Goal: Task Accomplishment & Management: Manage account settings

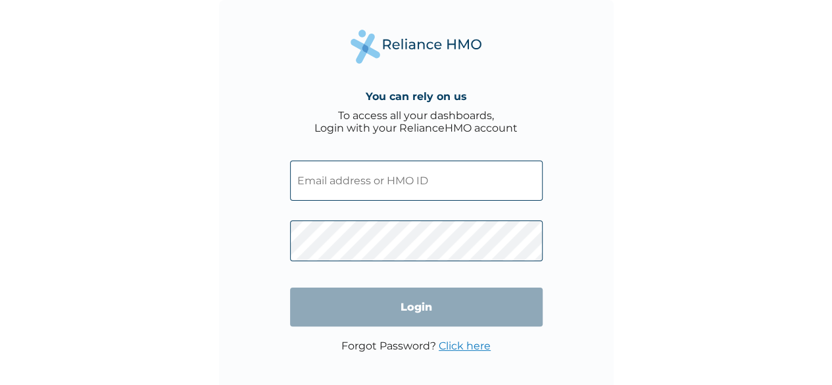
click at [395, 186] on input "text" at bounding box center [416, 181] width 253 height 40
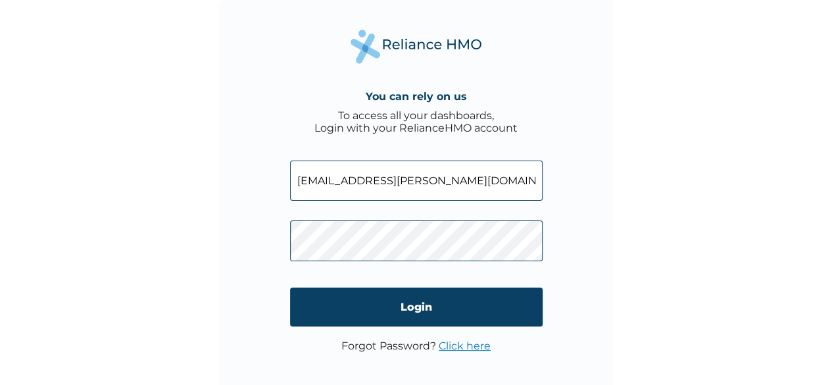
type input "[EMAIL_ADDRESS][PERSON_NAME][DOMAIN_NAME]"
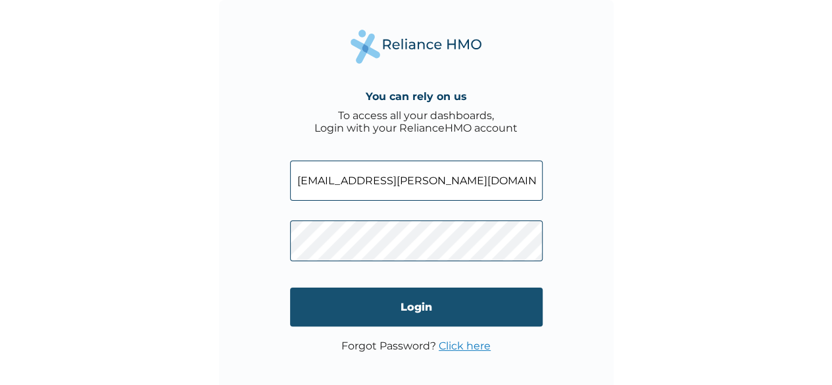
click at [358, 301] on input "Login" at bounding box center [416, 307] width 253 height 39
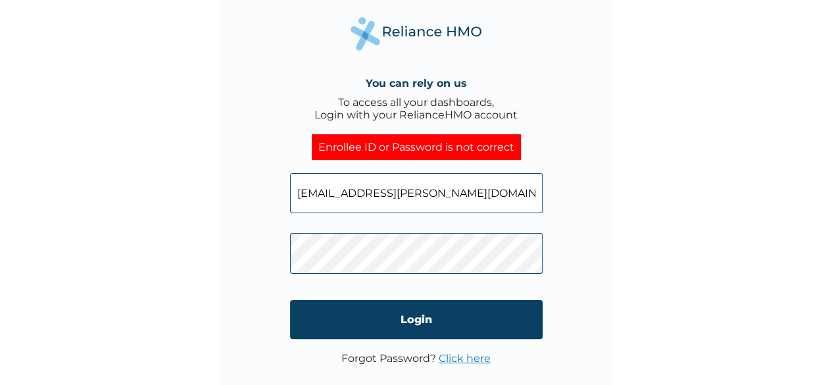
click at [396, 194] on input "eziafa.mbagwu@Ciodnigeria.org" at bounding box center [416, 193] width 253 height 40
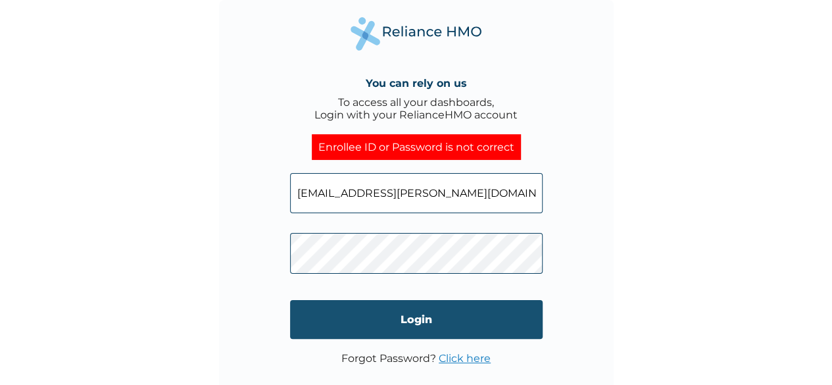
type input "eziafa.mbagwu@iodnigeria.org"
click at [377, 322] on input "Login" at bounding box center [416, 319] width 253 height 39
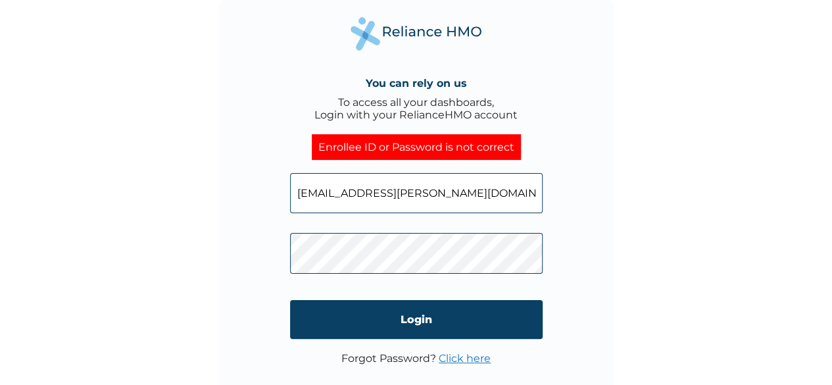
click at [288, 257] on div "You can rely on us To access all your dashboards, Login with your RelianceHMO a…" at bounding box center [416, 197] width 395 height 395
click at [459, 357] on link "Click here" at bounding box center [465, 358] width 52 height 13
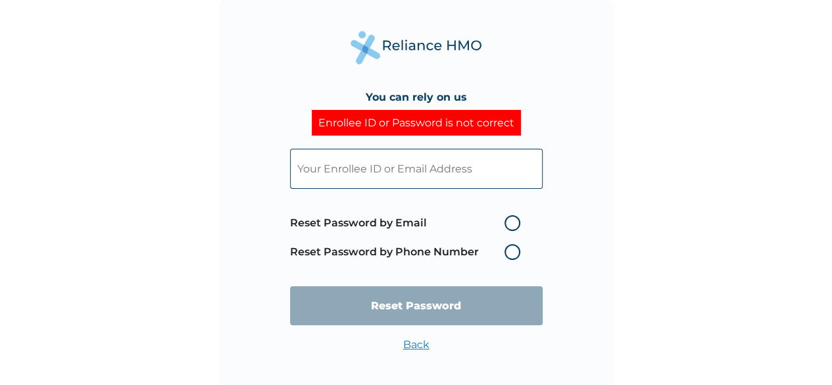
click at [512, 224] on label "Reset Password by Email" at bounding box center [408, 223] width 237 height 16
click at [507, 224] on input "Reset Password by Email" at bounding box center [496, 223] width 21 height 21
radio input "true"
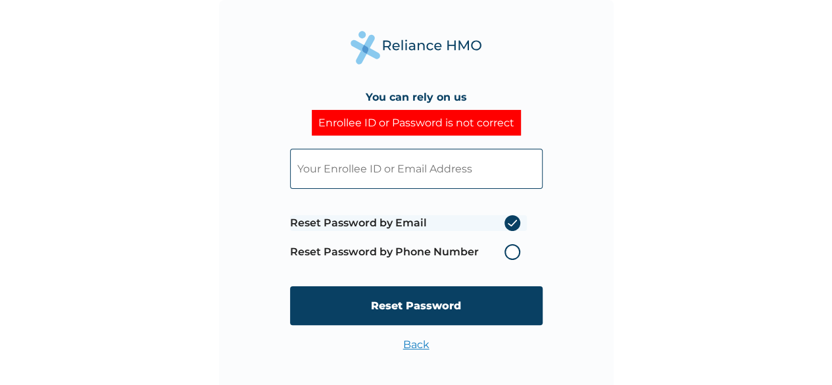
click at [419, 171] on input "text" at bounding box center [416, 169] width 253 height 40
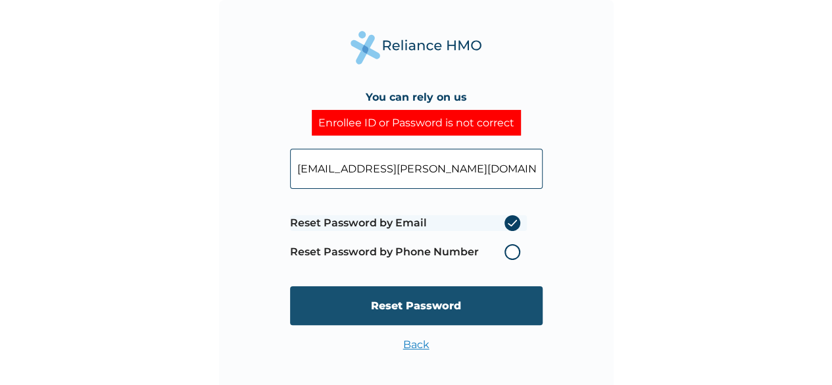
type input "eziafa.mbagwu@ciodnigeria.org"
click at [410, 296] on input "Reset Password" at bounding box center [416, 305] width 253 height 39
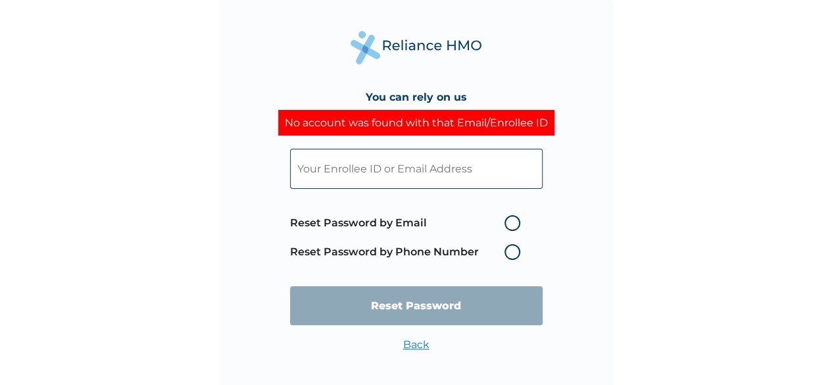
click at [332, 184] on input "text" at bounding box center [416, 169] width 253 height 40
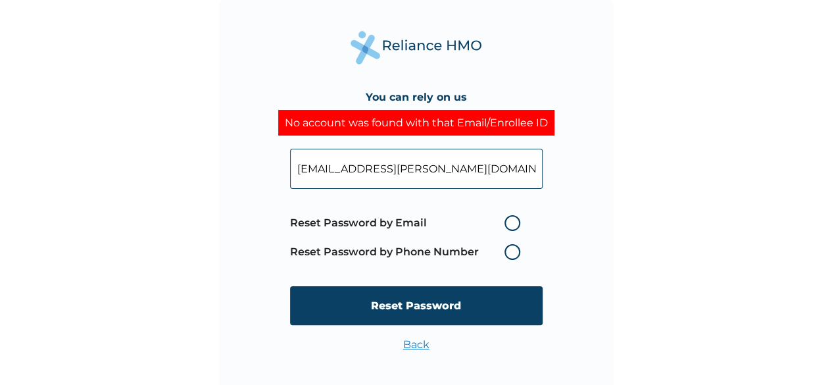
click at [394, 169] on input "eziafa.mbagwu@ciodnigeria.org" at bounding box center [416, 169] width 253 height 40
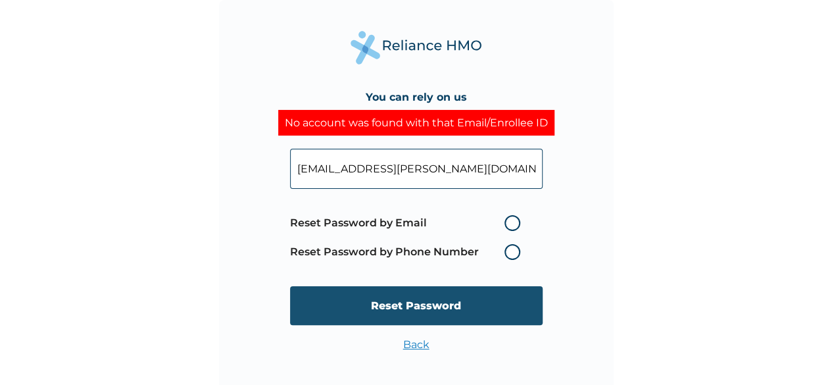
type input "eziafa.mbagwu@iodnigeria.org"
click at [419, 302] on input "Reset Password" at bounding box center [416, 305] width 253 height 39
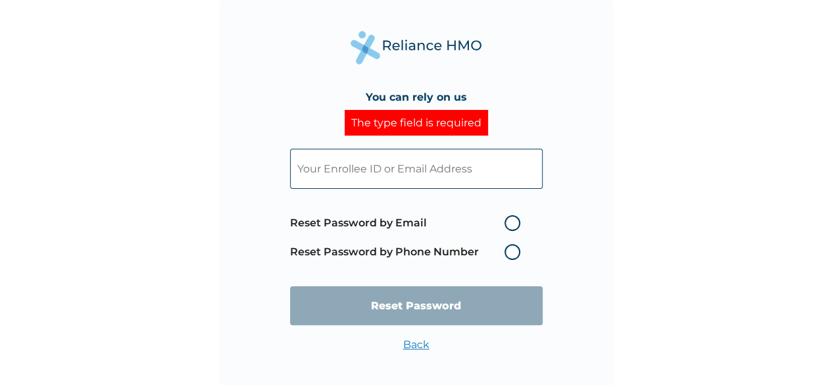
click at [382, 163] on input "text" at bounding box center [416, 169] width 253 height 40
type input "eziafa.mbagwu@iodnigeria.org"
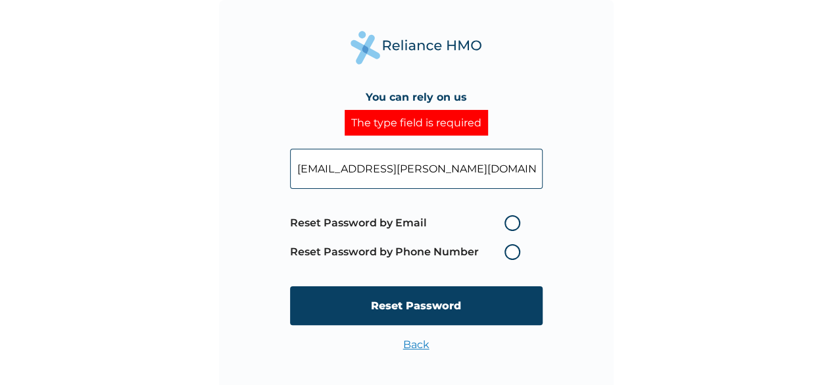
click at [509, 218] on label "Reset Password by Email" at bounding box center [408, 223] width 237 height 16
click at [507, 218] on input "Reset Password by Email" at bounding box center [496, 223] width 21 height 21
radio input "true"
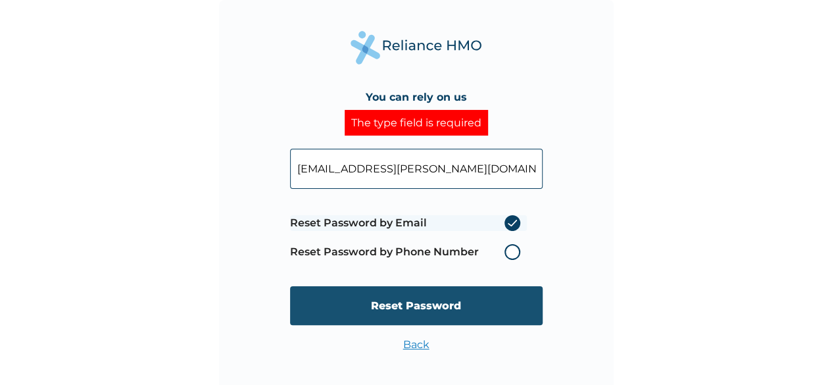
click at [444, 311] on input "Reset Password" at bounding box center [416, 305] width 253 height 39
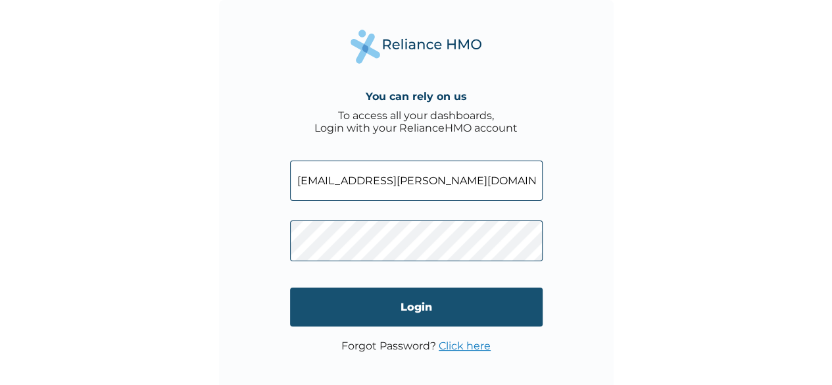
click at [372, 309] on input "Login" at bounding box center [416, 307] width 253 height 39
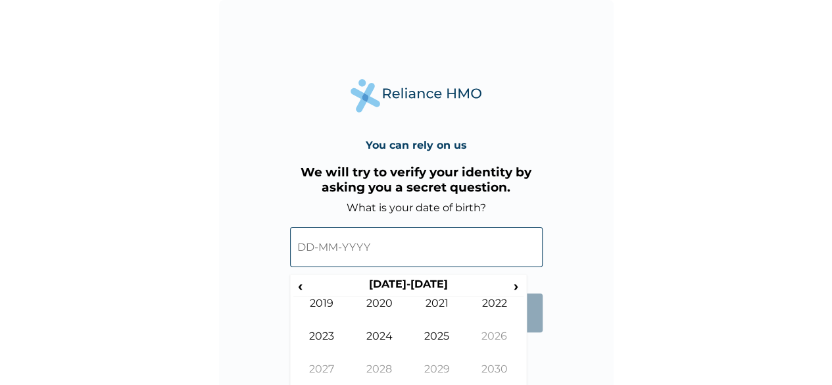
click at [440, 259] on input "text" at bounding box center [416, 247] width 253 height 40
click at [300, 285] on span "‹" at bounding box center [301, 286] width 14 height 16
click at [294, 282] on span "‹" at bounding box center [301, 286] width 14 height 16
click at [391, 342] on td "1994" at bounding box center [380, 346] width 58 height 33
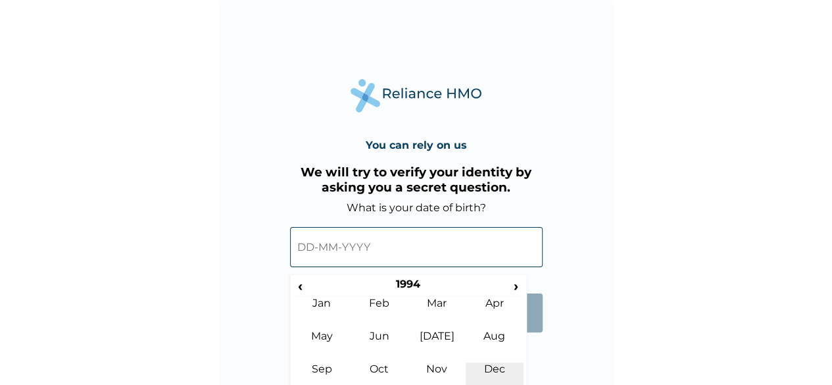
click at [492, 365] on td "Dec" at bounding box center [495, 379] width 58 height 33
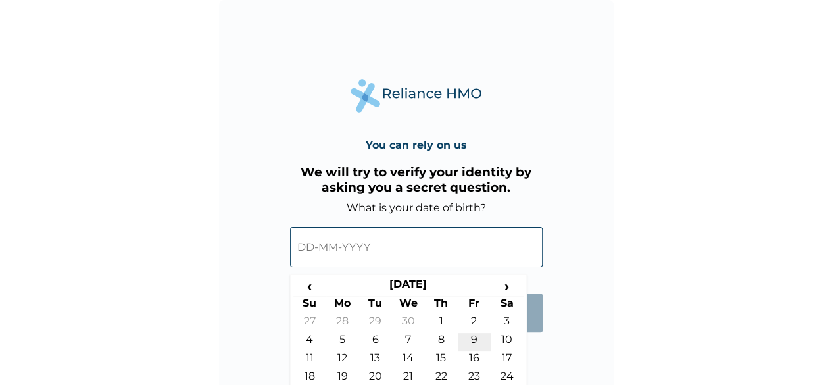
click at [470, 339] on td "9" at bounding box center [474, 342] width 33 height 18
type input "09-12-1994"
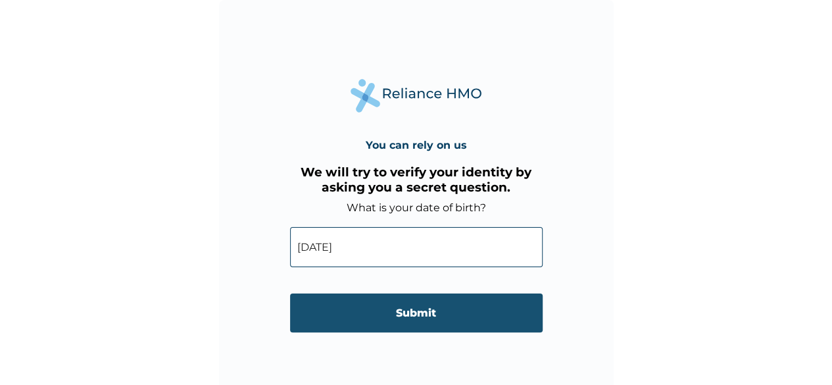
click at [492, 313] on input "Submit" at bounding box center [416, 313] width 253 height 39
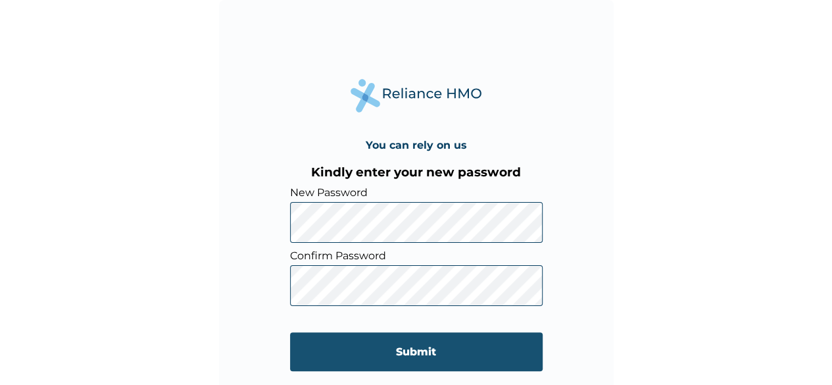
click at [390, 351] on input "Submit" at bounding box center [416, 351] width 253 height 39
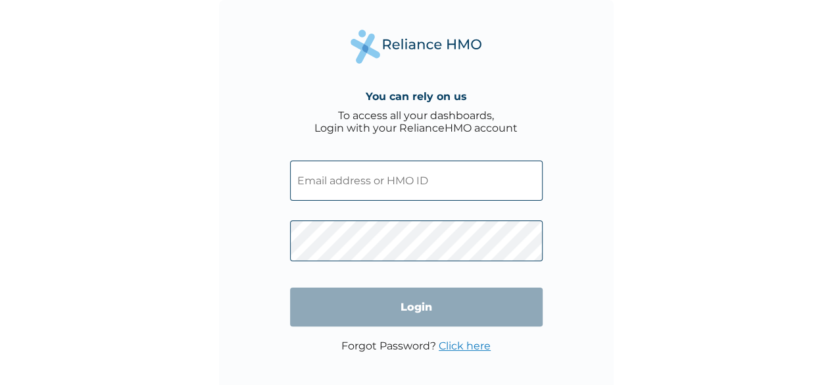
click at [397, 180] on input "text" at bounding box center [416, 181] width 253 height 40
type input "[EMAIL_ADDRESS][PERSON_NAME][DOMAIN_NAME]"
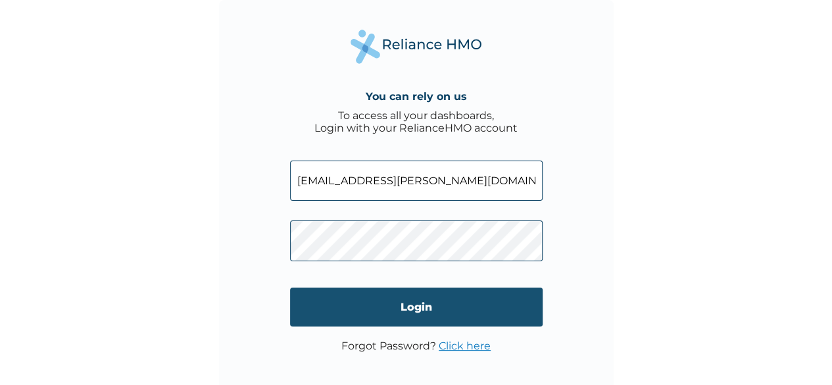
click at [393, 306] on input "Login" at bounding box center [416, 307] width 253 height 39
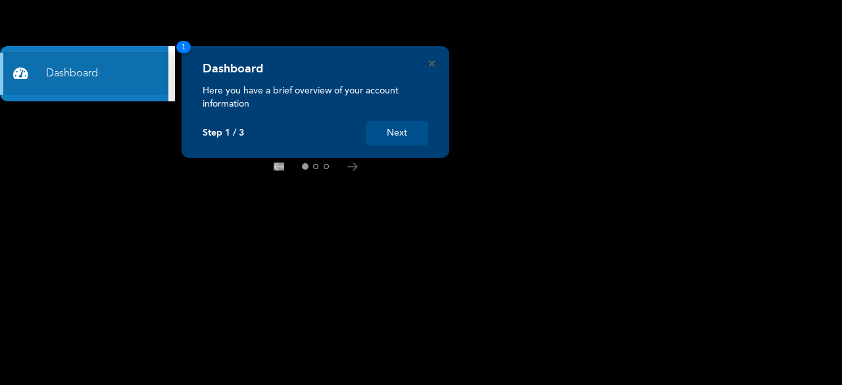
click at [493, 359] on rect at bounding box center [421, 192] width 842 height 385
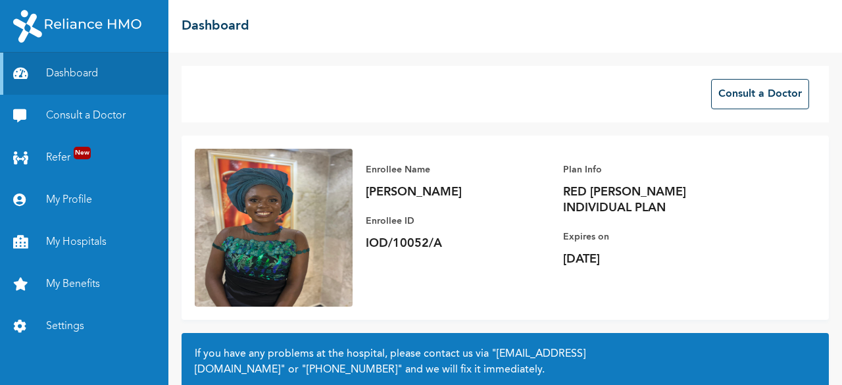
click at [515, 48] on div "☰ Dashboard" at bounding box center [505, 26] width 674 height 53
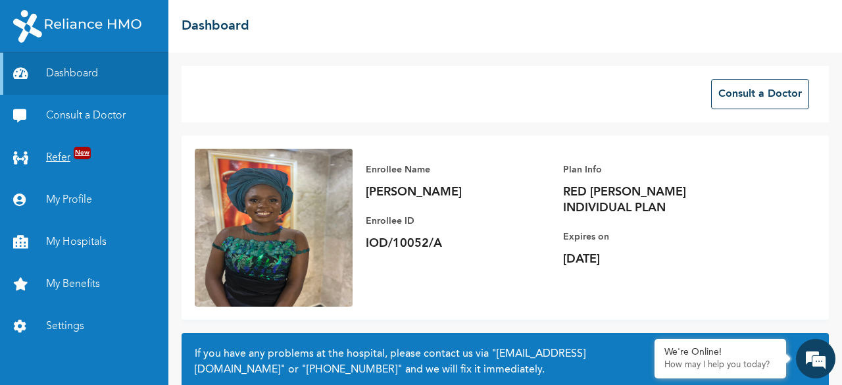
click at [62, 157] on link "Refer New" at bounding box center [84, 158] width 168 height 42
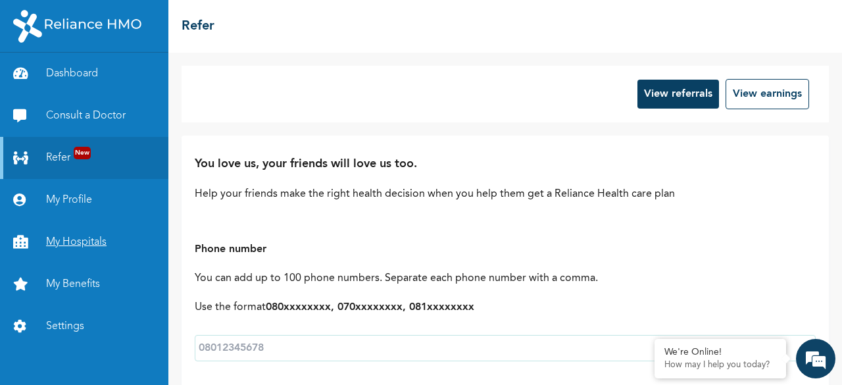
click at [76, 245] on link "My Hospitals" at bounding box center [84, 242] width 168 height 42
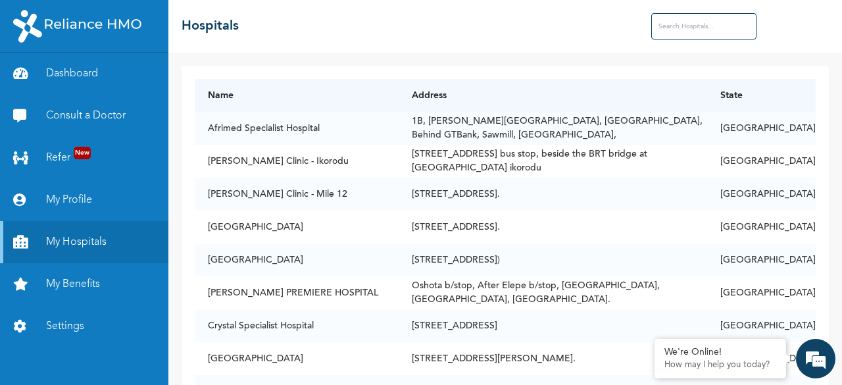
click at [372, 28] on div "☰ Hospitals" at bounding box center [505, 26] width 674 height 53
click at [353, 34] on div "☰ Hospitals" at bounding box center [505, 26] width 674 height 53
click at [490, 22] on div "☰ Hospitals" at bounding box center [505, 26] width 674 height 53
click at [692, 30] on input "text" at bounding box center [704, 26] width 105 height 26
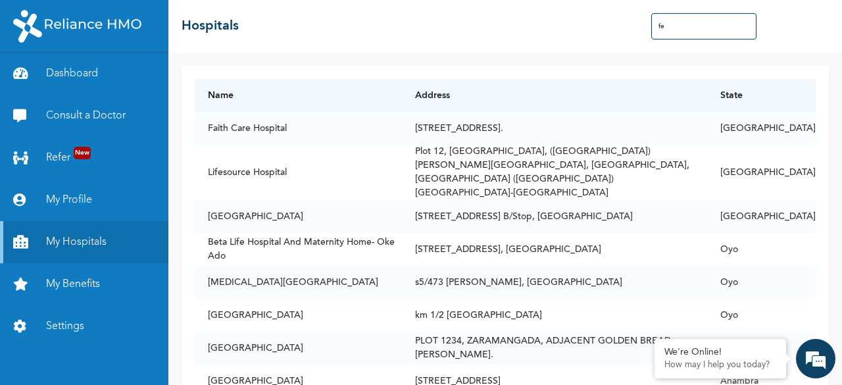
type input "f"
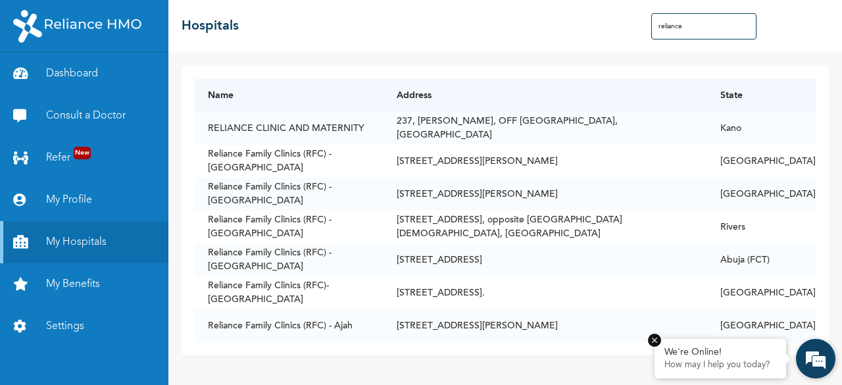
type input "reliance"
click at [653, 340] on em at bounding box center [654, 340] width 13 height 13
click at [95, 282] on link "My Benefits" at bounding box center [84, 284] width 168 height 42
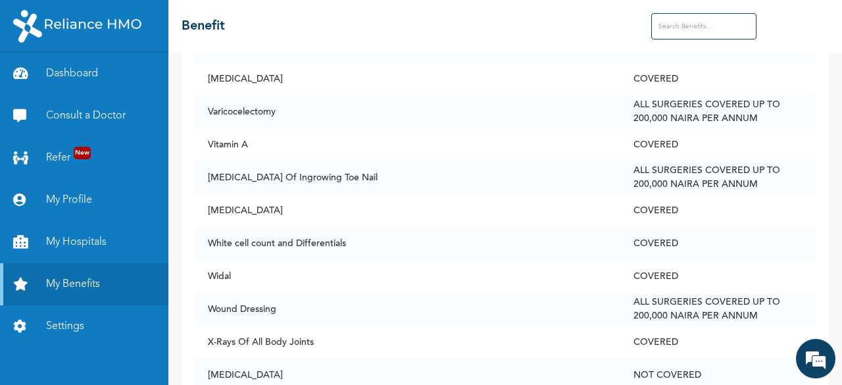
scroll to position [6471, 0]
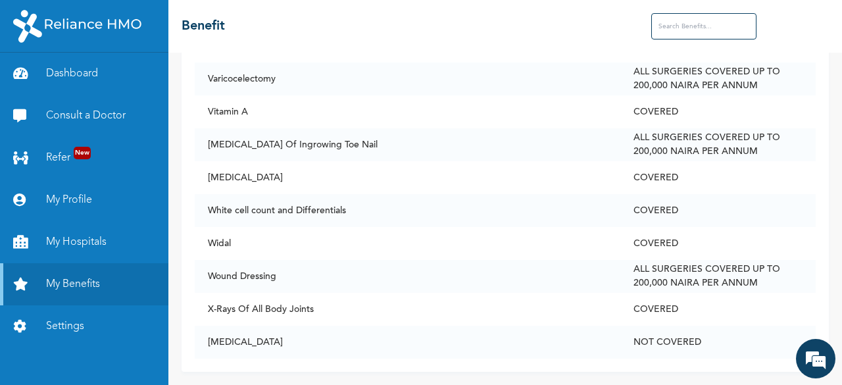
click at [725, 32] on input "text" at bounding box center [704, 26] width 105 height 26
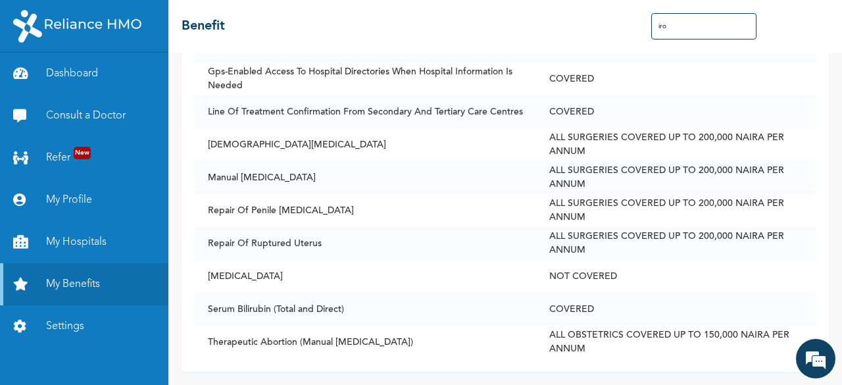
scroll to position [0, 0]
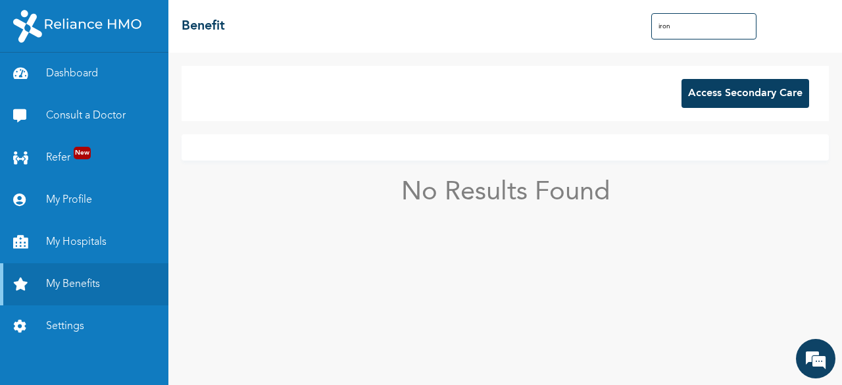
type input "iron"
click at [749, 91] on button "Access Secondary Care" at bounding box center [746, 93] width 128 height 29
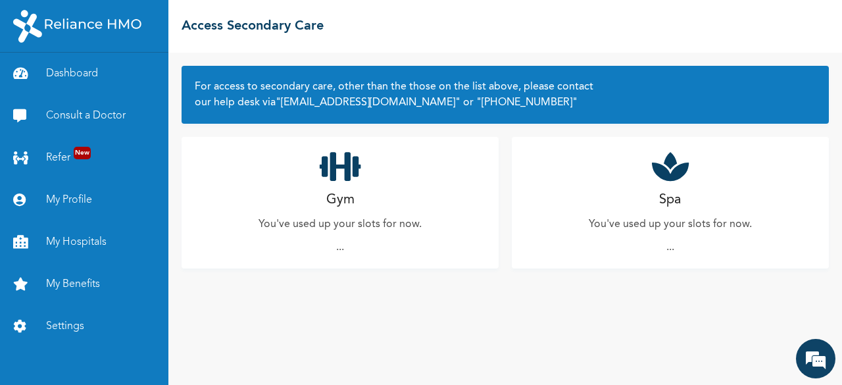
click at [641, 185] on div "Spa You've used up your slots for now. ..." at bounding box center [670, 203] width 317 height 132
click at [389, 195] on div "Gym You've used up your slots for now. ..." at bounding box center [340, 203] width 317 height 132
click at [68, 276] on link "My Benefits" at bounding box center [84, 284] width 168 height 42
